Goal: Information Seeking & Learning: Learn about a topic

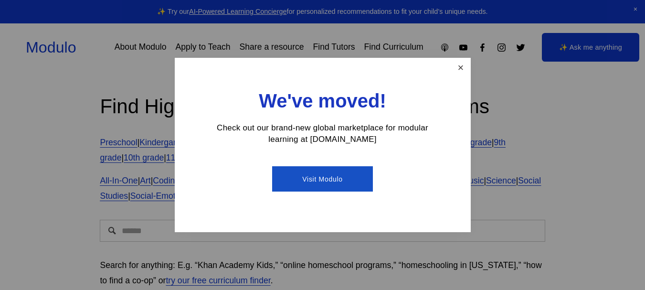
click at [464, 67] on link "Close" at bounding box center [460, 67] width 17 height 17
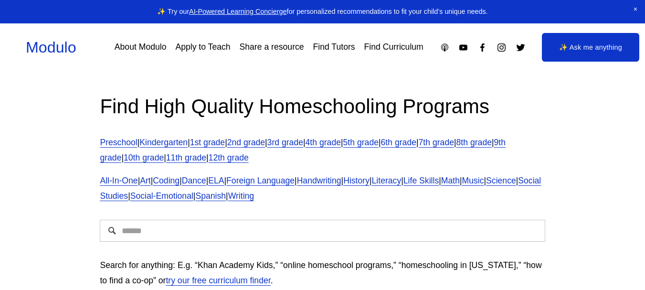
click at [378, 143] on link "5th grade" at bounding box center [360, 142] width 35 height 10
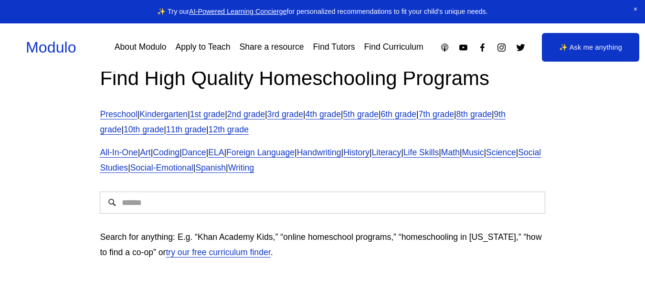
scroll to position [40, 0]
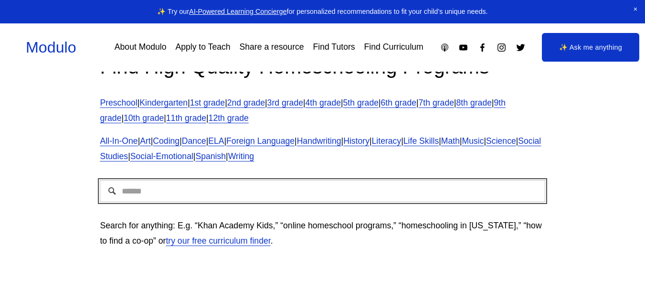
click at [467, 189] on input "Search" at bounding box center [322, 191] width 445 height 22
type input "**********"
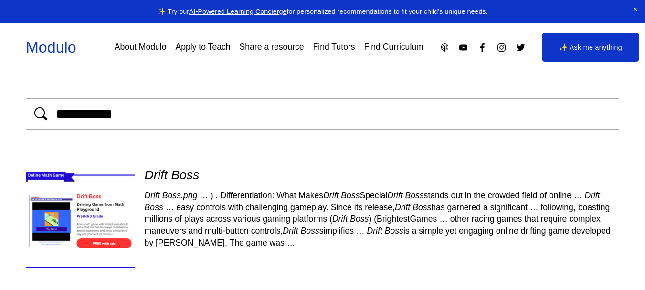
click at [102, 219] on img at bounding box center [79, 221] width 129 height 109
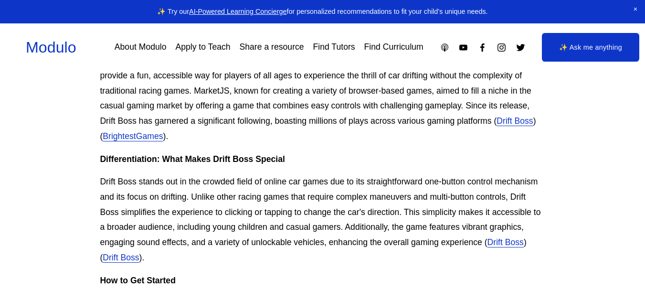
scroll to position [383, 0]
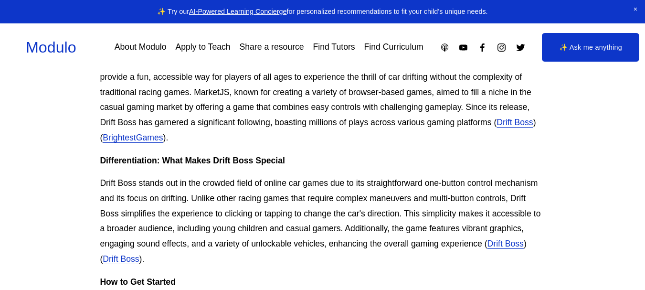
click at [496, 119] on link "Drift Boss" at bounding box center [514, 122] width 36 height 10
